Goal: Task Accomplishment & Management: Use online tool/utility

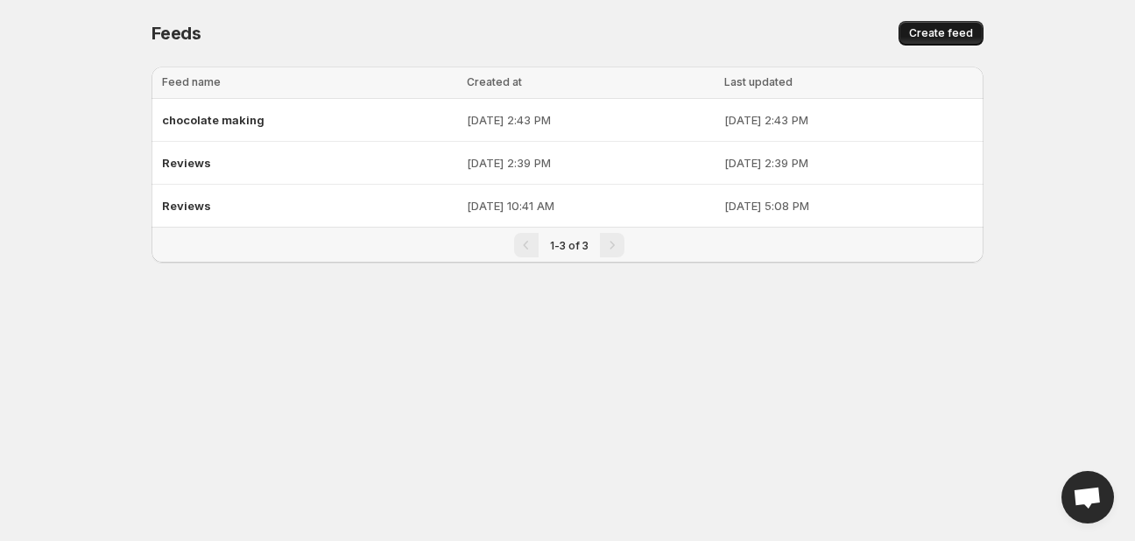
click at [964, 34] on span "Create feed" at bounding box center [941, 33] width 64 height 14
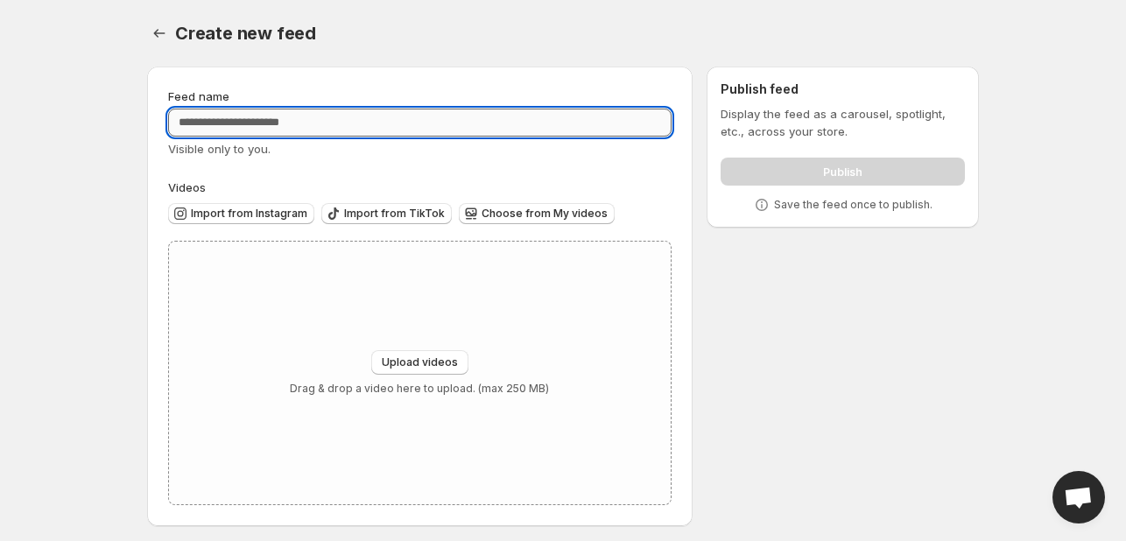
click at [370, 113] on input "Feed name" at bounding box center [419, 123] width 503 height 28
type input "*******"
click at [425, 197] on div "Import from Instagram Import from TikTok Choose from My videos" at bounding box center [416, 211] width 510 height 31
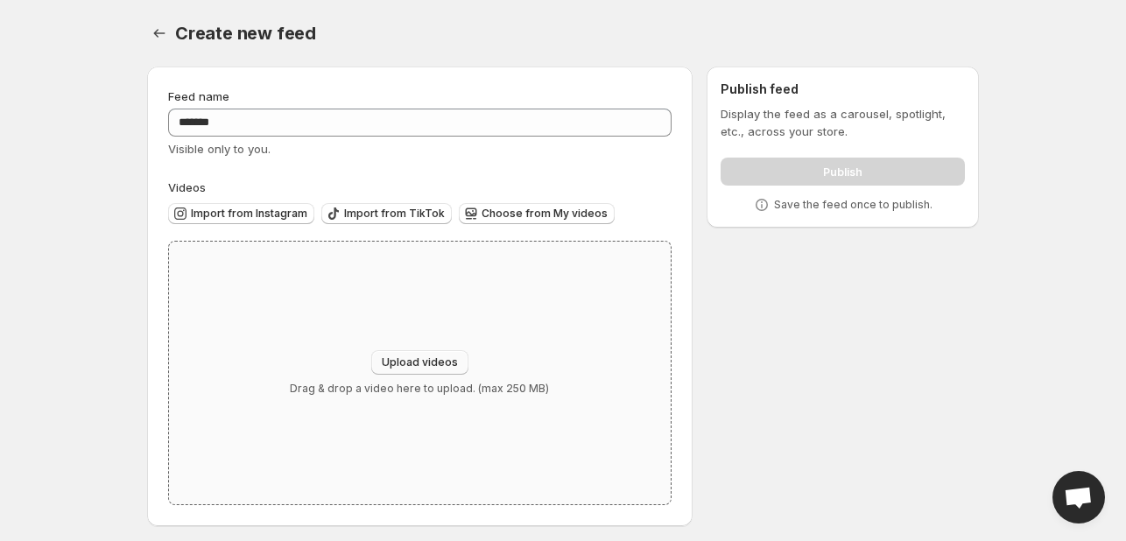
click at [440, 355] on button "Upload videos" at bounding box center [419, 362] width 97 height 25
click at [434, 356] on span "Upload videos" at bounding box center [420, 362] width 76 height 14
click at [568, 219] on span "Choose from My videos" at bounding box center [545, 214] width 126 height 14
